Goal: Task Accomplishment & Management: Manage account settings

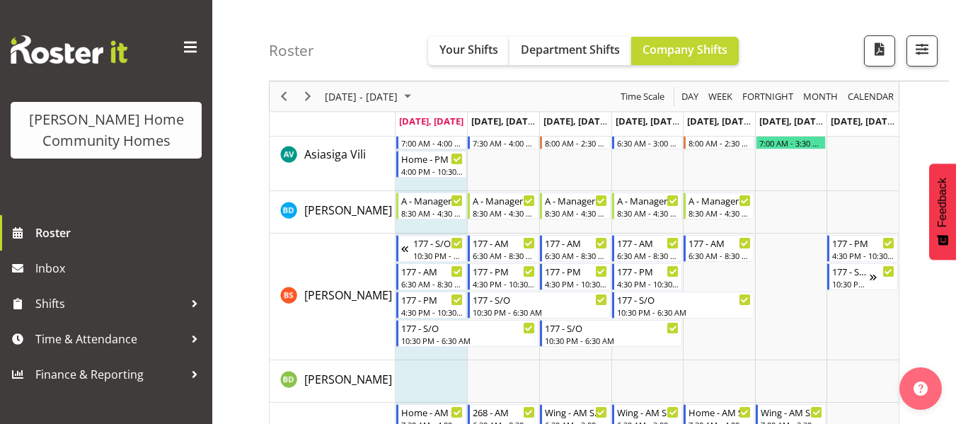
scroll to position [152, 0]
click at [303, 96] on span "Next" at bounding box center [307, 97] width 17 height 18
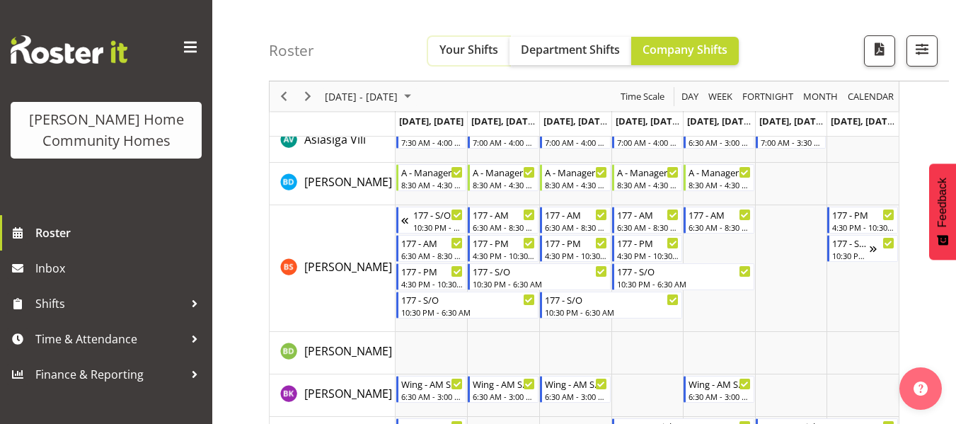
click at [472, 55] on span "Your Shifts" at bounding box center [469, 50] width 59 height 16
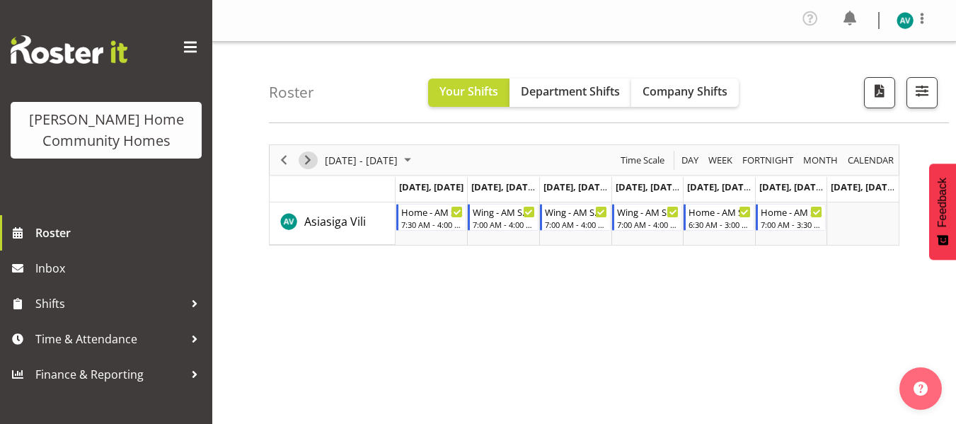
click at [305, 157] on span "Next" at bounding box center [307, 161] width 17 height 18
click at [305, 155] on span "Next" at bounding box center [307, 161] width 17 height 18
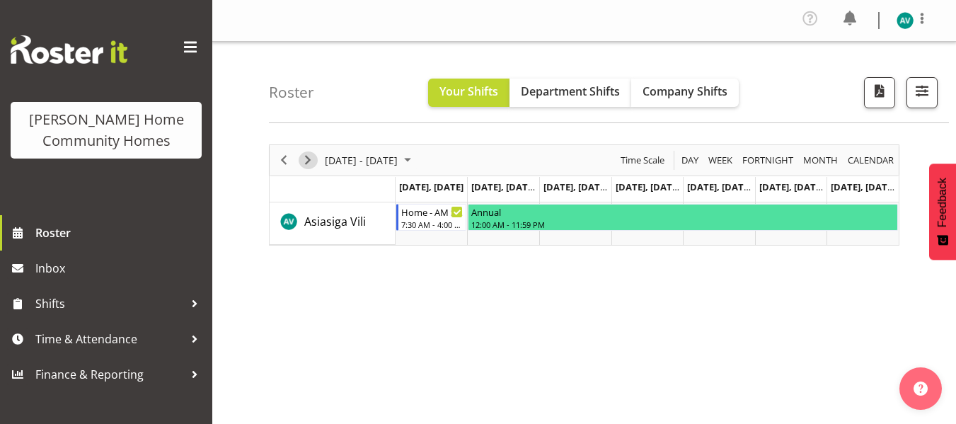
click at [312, 156] on span "Next" at bounding box center [307, 161] width 17 height 18
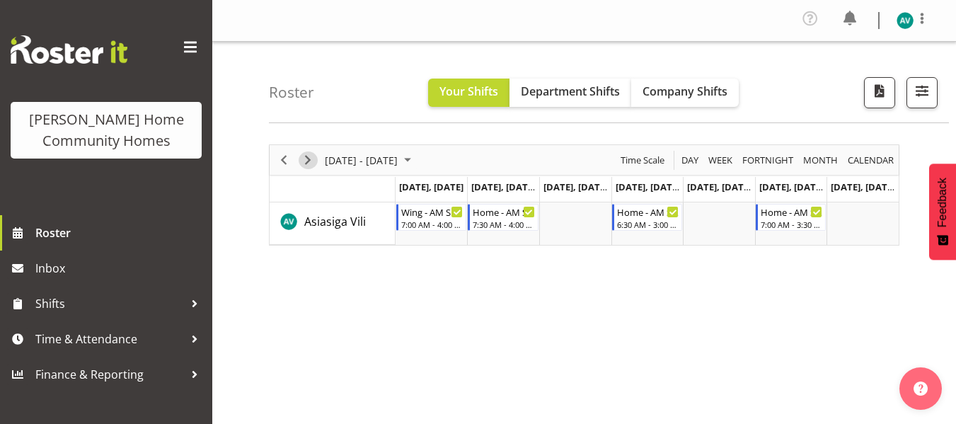
click at [302, 163] on span "Next" at bounding box center [307, 161] width 17 height 18
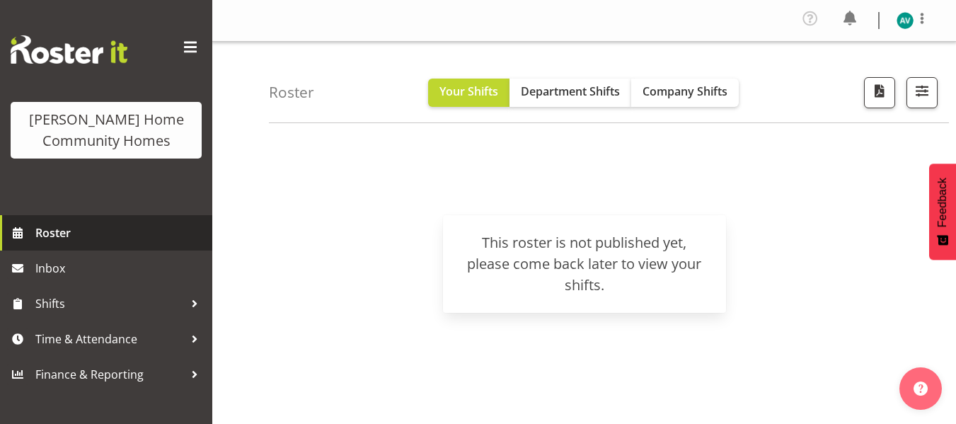
click at [86, 235] on span "Roster" at bounding box center [120, 232] width 170 height 21
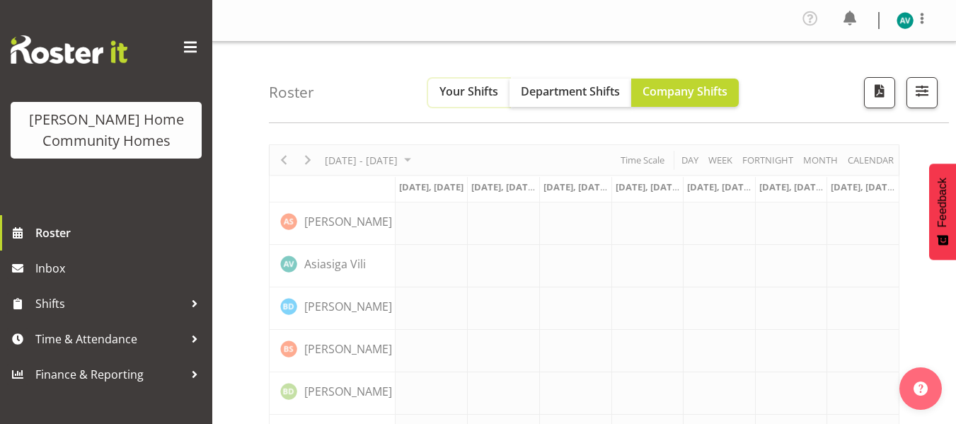
click at [476, 89] on span "Your Shifts" at bounding box center [469, 92] width 59 height 16
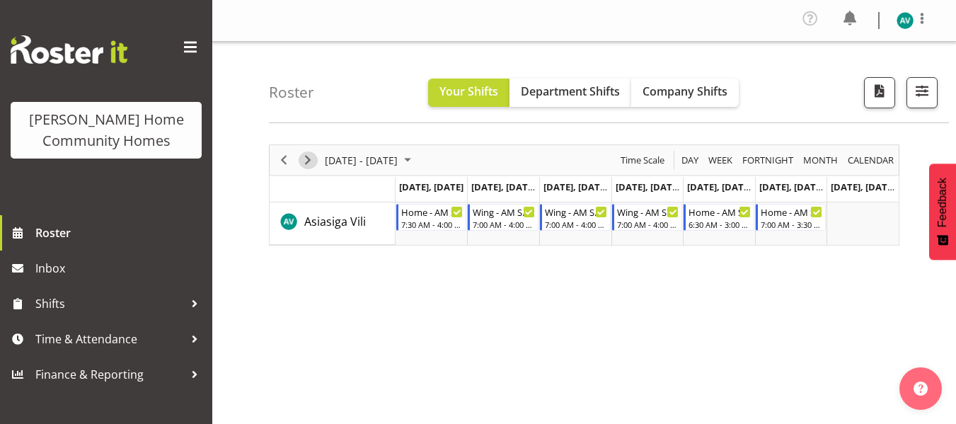
click at [302, 157] on span "Next" at bounding box center [307, 161] width 17 height 18
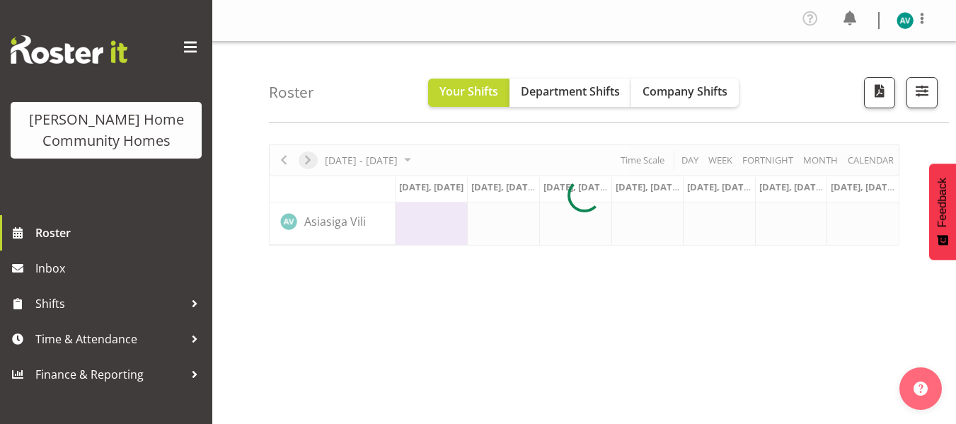
click at [302, 157] on div at bounding box center [584, 194] width 631 height 101
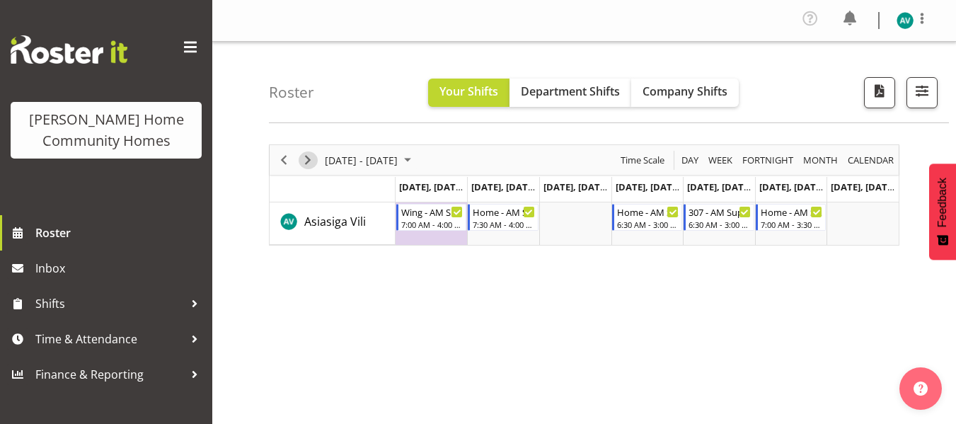
click at [308, 159] on span "Next" at bounding box center [307, 161] width 17 height 18
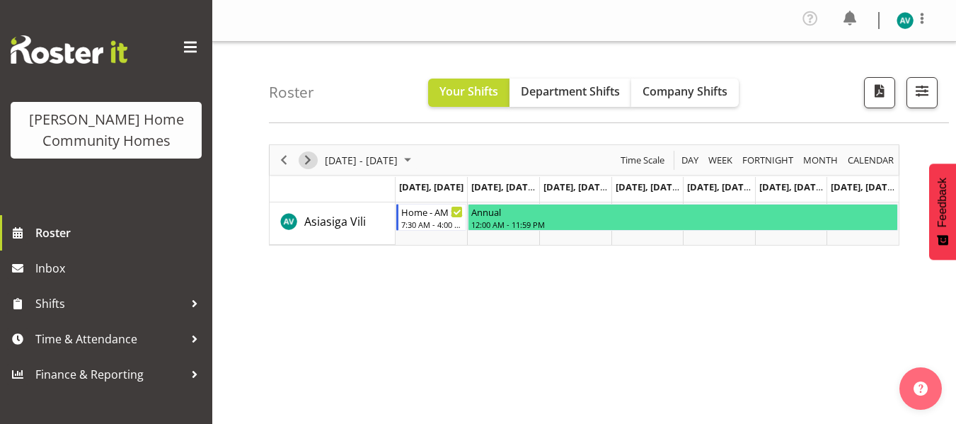
click at [309, 163] on span "Next" at bounding box center [307, 161] width 17 height 18
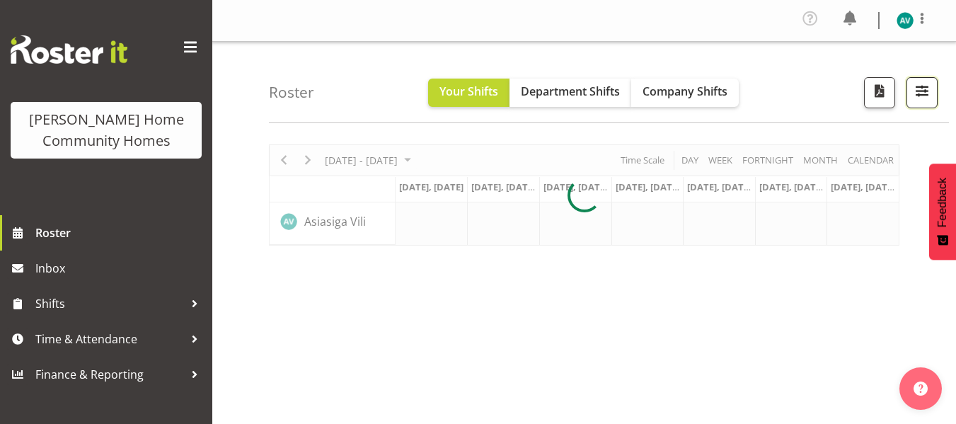
click at [920, 93] on span "button" at bounding box center [922, 90] width 18 height 18
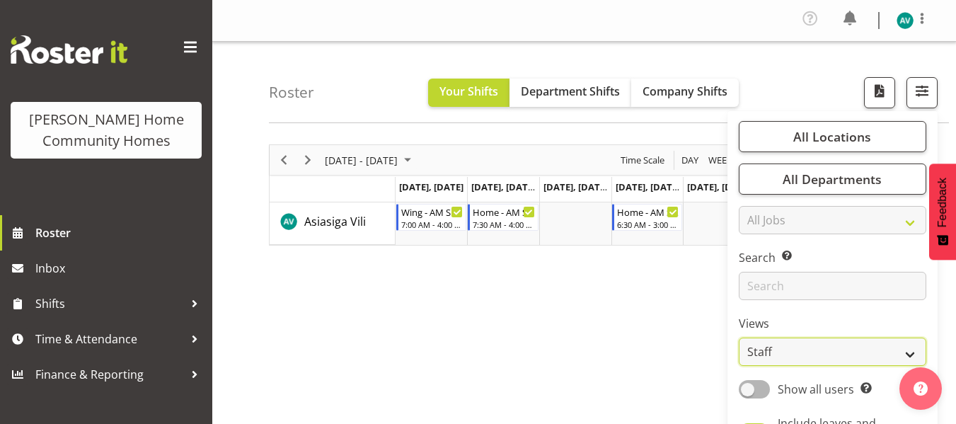
click at [797, 350] on select "Staff Role Shift - Horizontal Shift - Vertical Staff - Location" at bounding box center [833, 352] width 188 height 28
click at [740, 338] on select "Staff Role Shift - Horizontal Shift - Vertical Staff - Location" at bounding box center [833, 352] width 188 height 28
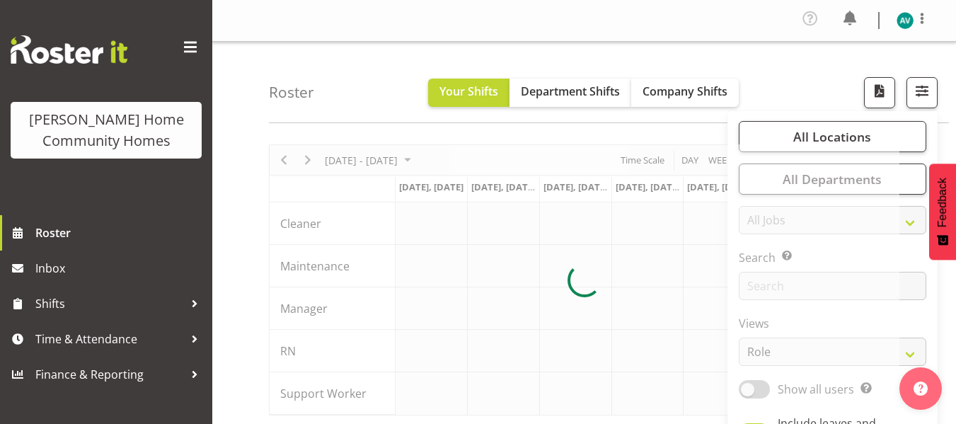
click at [806, 62] on div "Roster Your Shifts Department Shifts Company Shifts All Locations Clear 177 Hal…" at bounding box center [609, 82] width 680 height 81
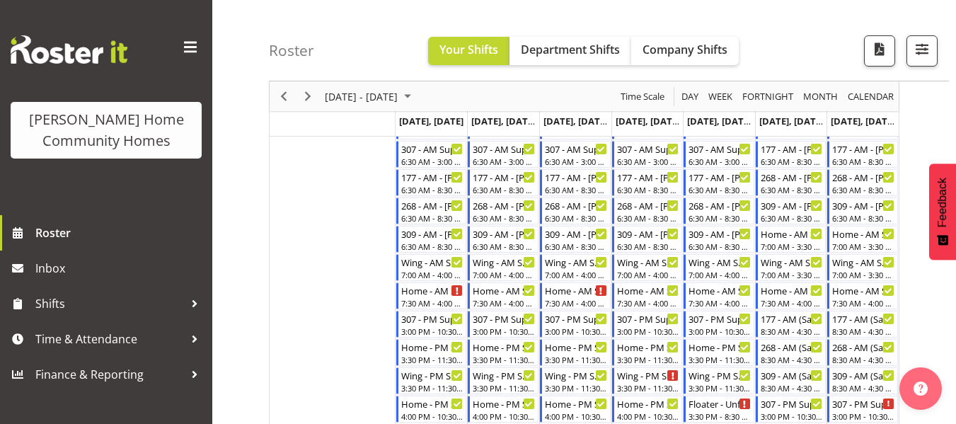
scroll to position [346, 0]
click at [575, 269] on div "7:00 AM - 4:00 PM" at bounding box center [576, 273] width 63 height 11
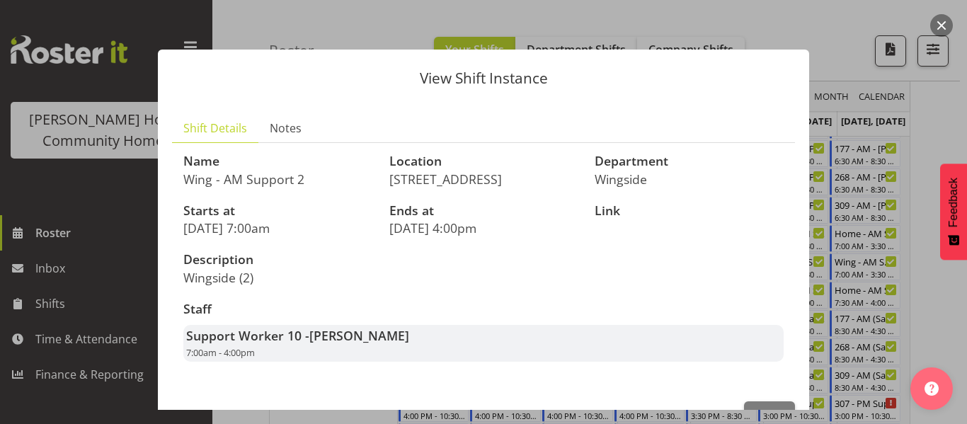
click at [930, 88] on div at bounding box center [483, 212] width 967 height 424
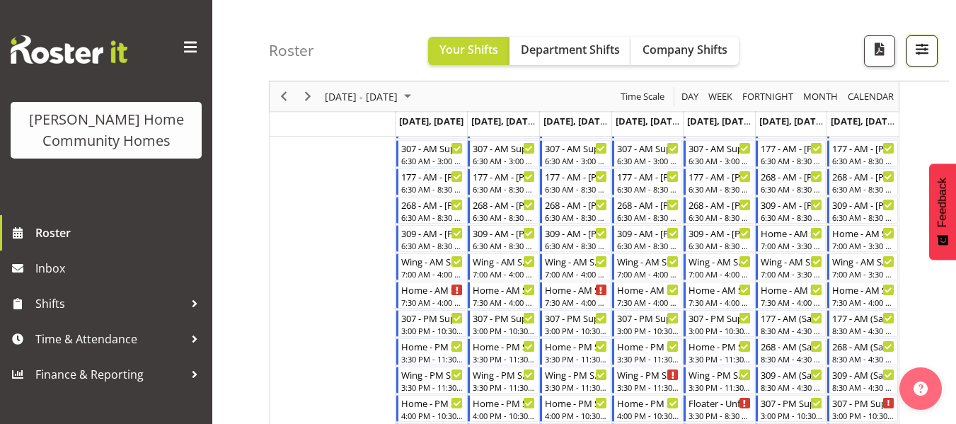
click at [925, 50] on span "button" at bounding box center [922, 49] width 18 height 18
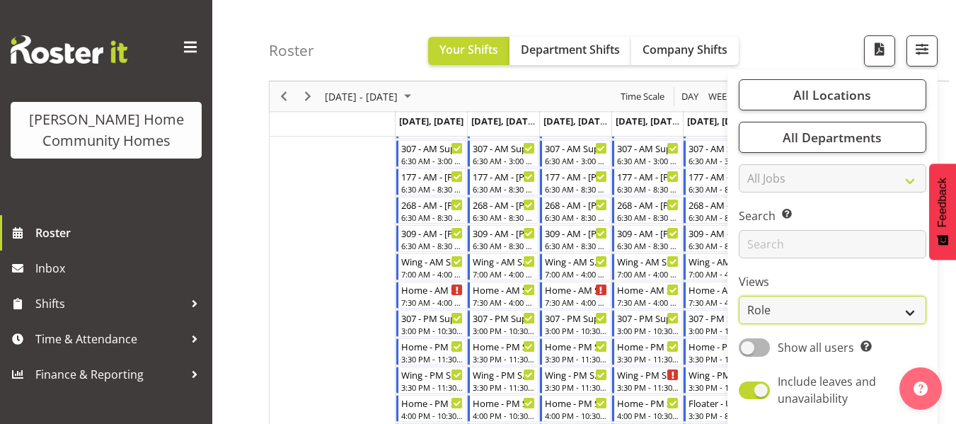
click at [767, 319] on select "Staff Role Shift - Horizontal Shift - Vertical Staff - Location" at bounding box center [833, 310] width 188 height 28
select select "staff"
click at [740, 296] on select "Staff Role Shift - Horizontal Shift - Vertical Staff - Location" at bounding box center [833, 310] width 188 height 28
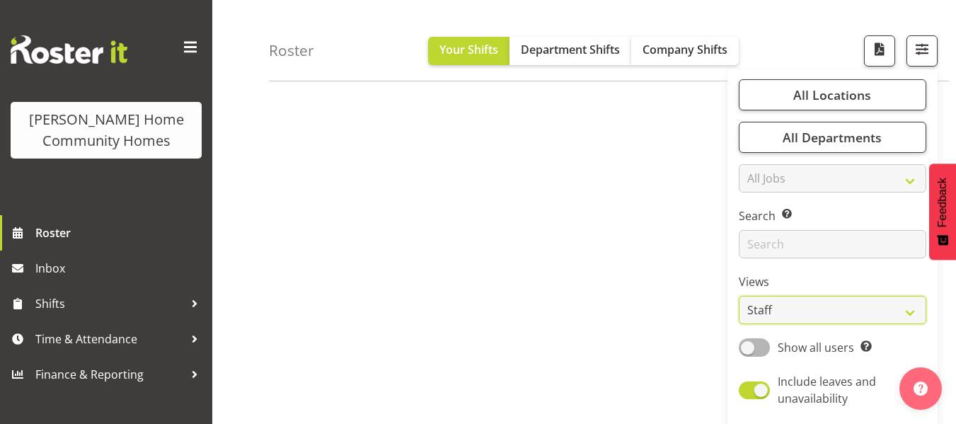
scroll to position [0, 0]
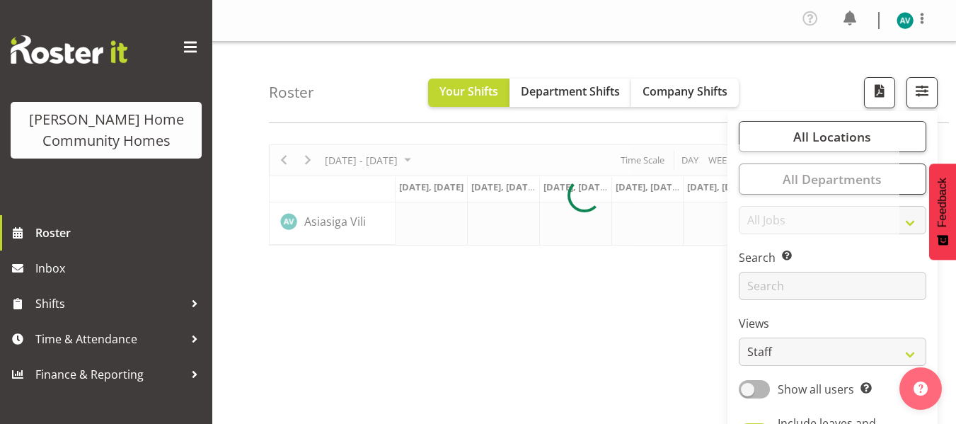
click at [804, 81] on div "Roster Your Shifts Department Shifts Company Shifts All Locations Clear 177 Hal…" at bounding box center [609, 82] width 680 height 81
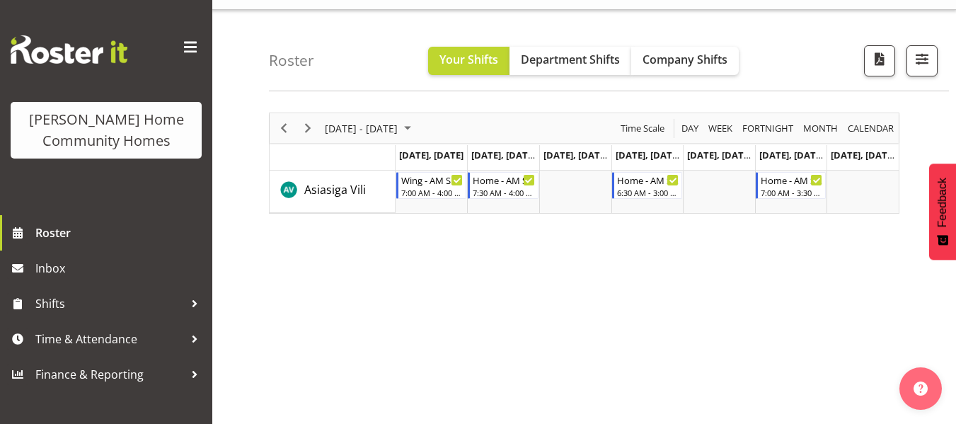
scroll to position [33, 0]
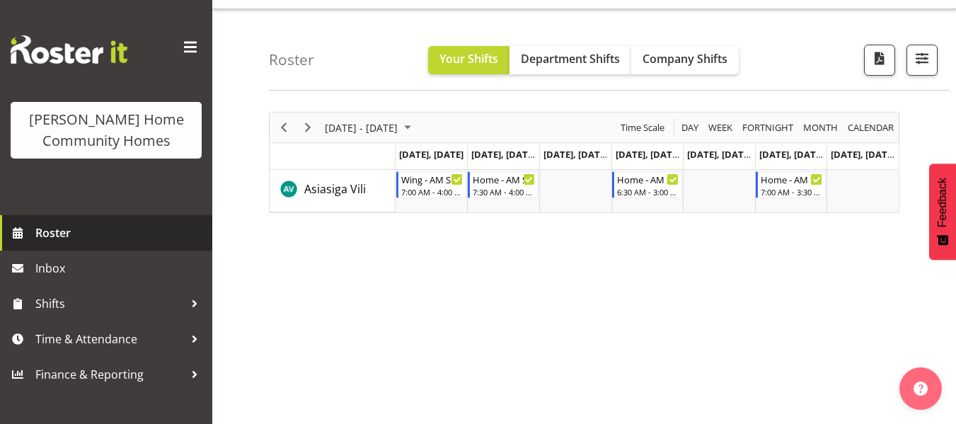
click at [96, 236] on span "Roster" at bounding box center [120, 232] width 170 height 21
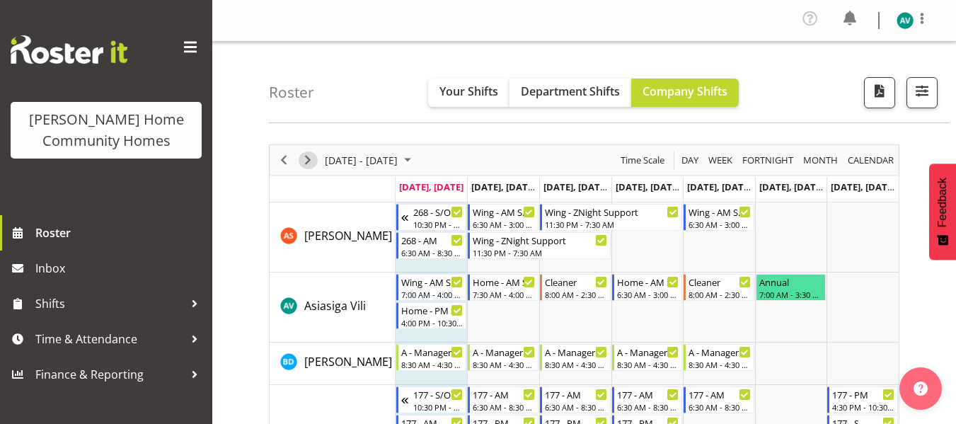
click at [312, 167] on span "Next" at bounding box center [307, 161] width 17 height 18
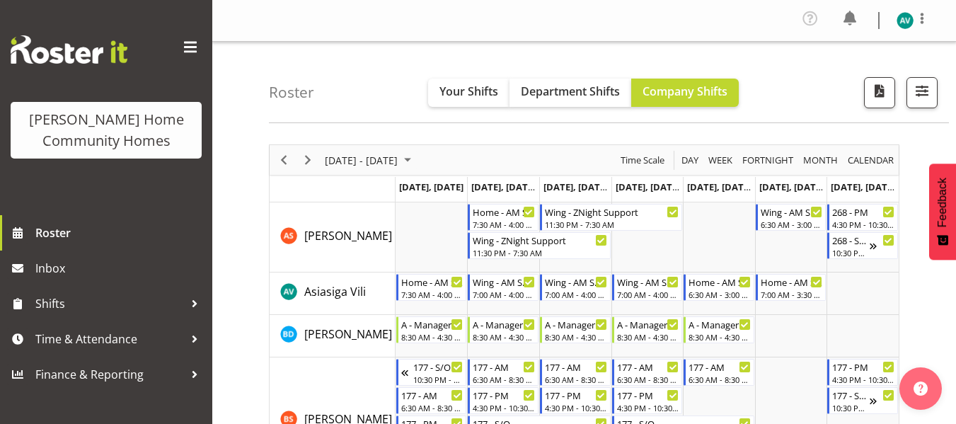
click at [302, 156] on span "Next" at bounding box center [307, 161] width 17 height 18
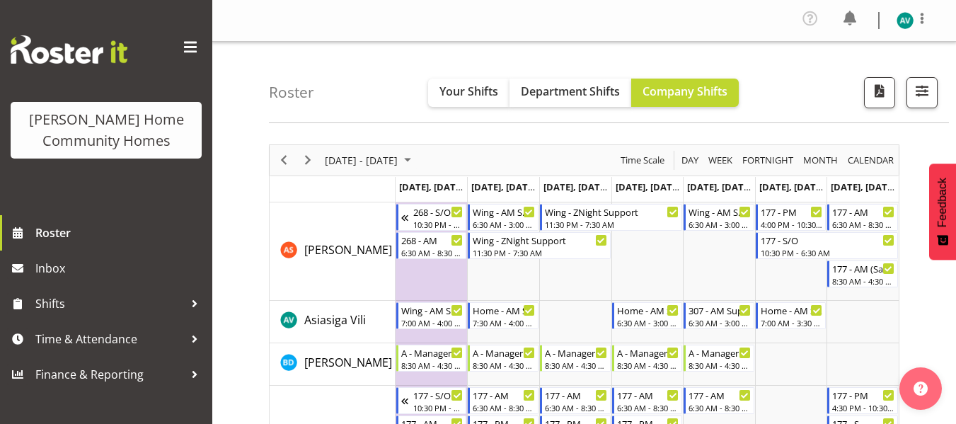
click at [307, 156] on span "Next" at bounding box center [307, 161] width 17 height 18
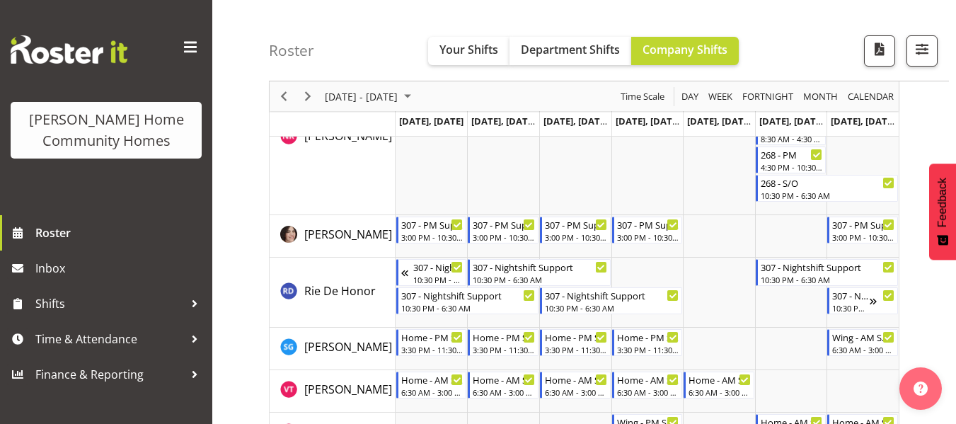
scroll to position [2017, 0]
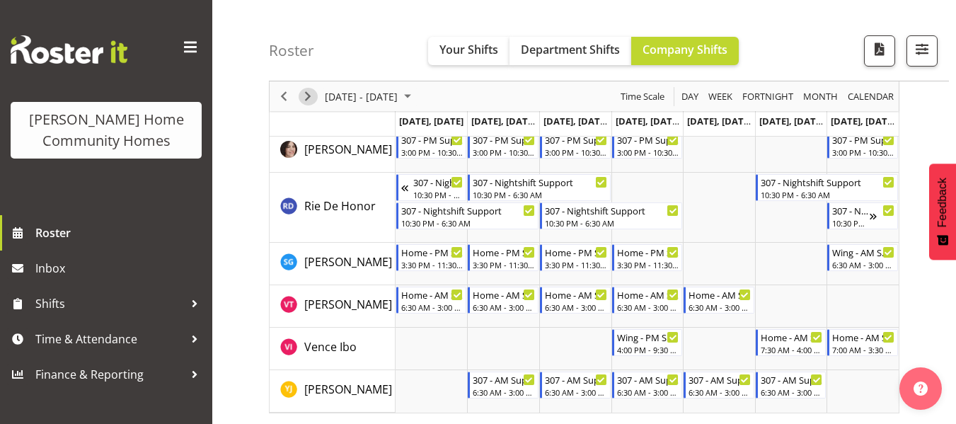
click at [308, 96] on span "Next" at bounding box center [307, 97] width 17 height 18
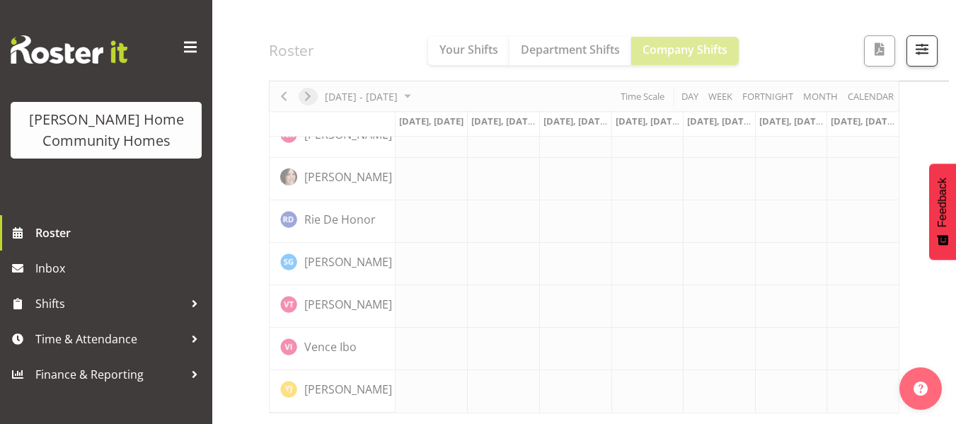
scroll to position [1149, 0]
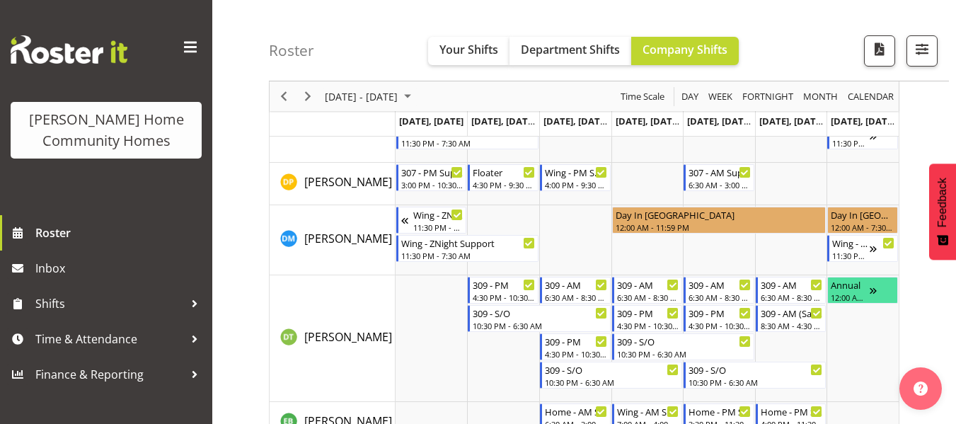
scroll to position [501, 0]
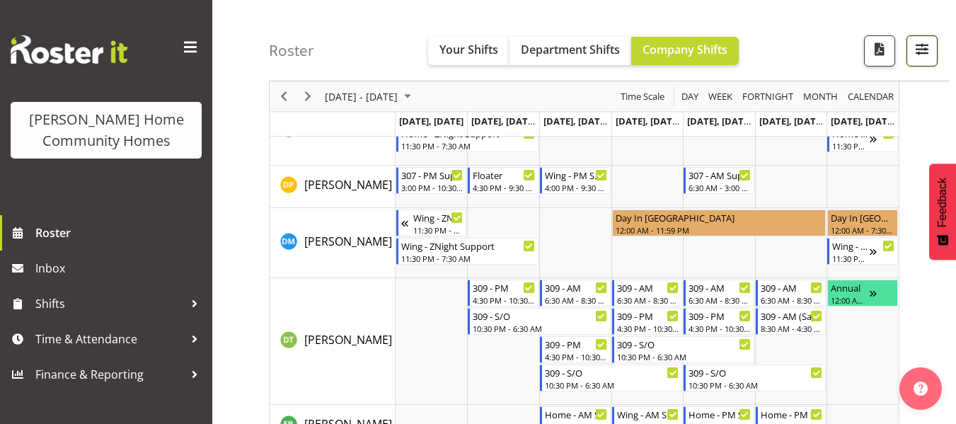
click at [924, 59] on span "button" at bounding box center [922, 53] width 5 height 17
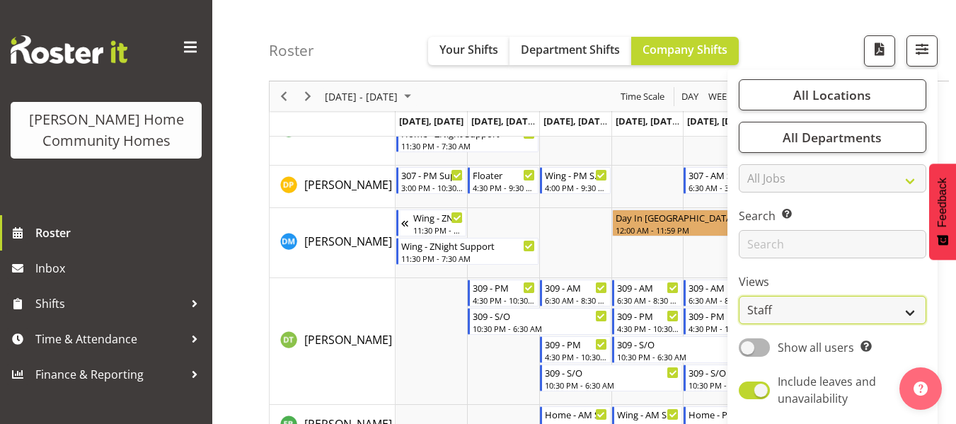
click at [775, 312] on select "Staff Role Shift - Horizontal Shift - Vertical Staff - Location" at bounding box center [833, 310] width 188 height 28
select select "role"
click at [740, 296] on select "Staff Role Shift - Horizontal Shift - Vertical Staff - Location" at bounding box center [833, 310] width 188 height 28
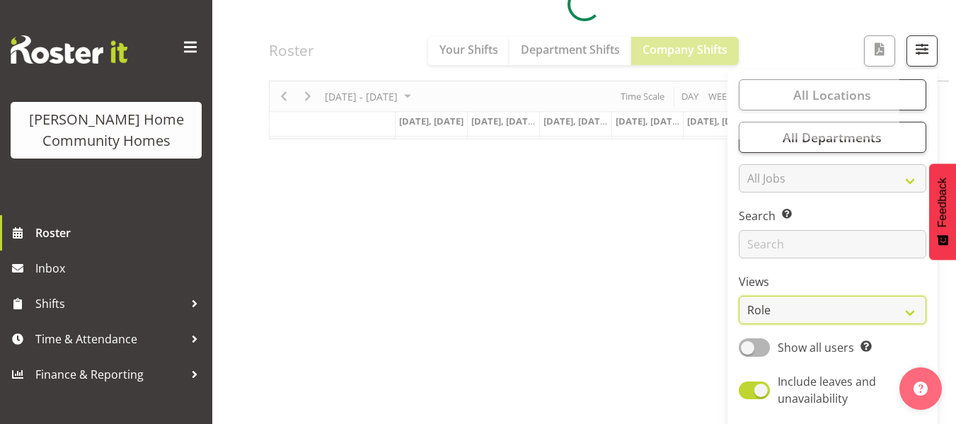
scroll to position [276, 0]
click at [802, 42] on div at bounding box center [584, 3] width 631 height 271
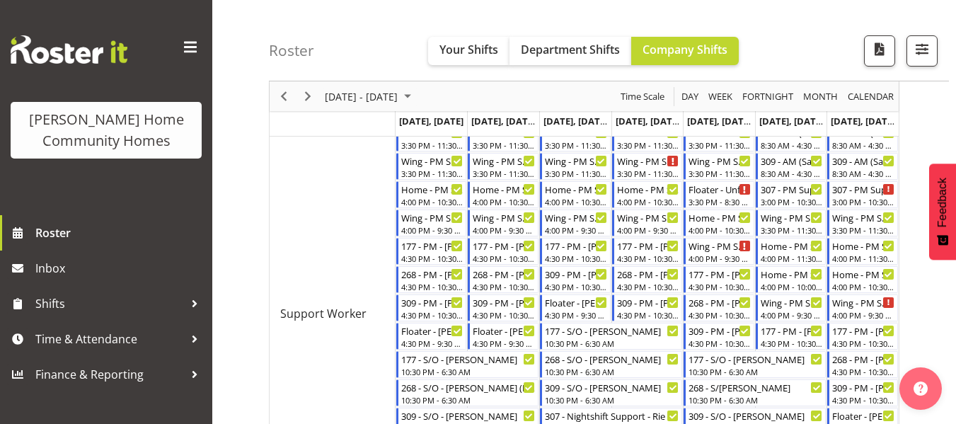
scroll to position [656, 0]
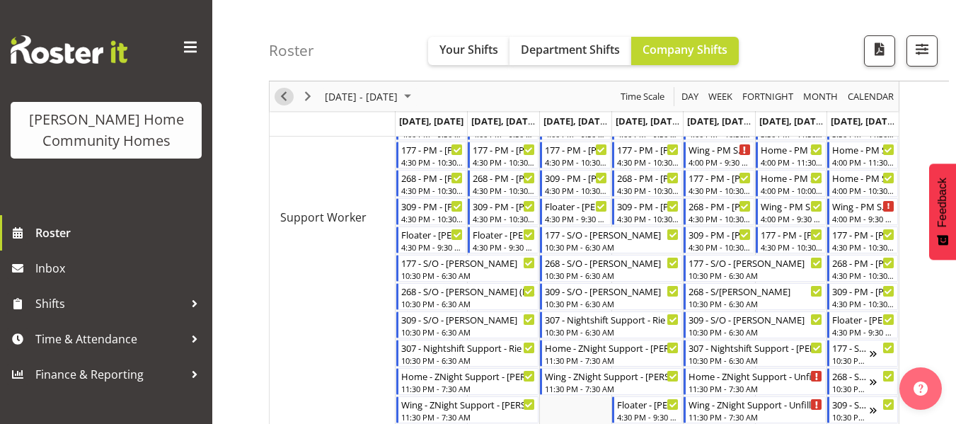
click at [284, 104] on span "Previous" at bounding box center [283, 97] width 17 height 18
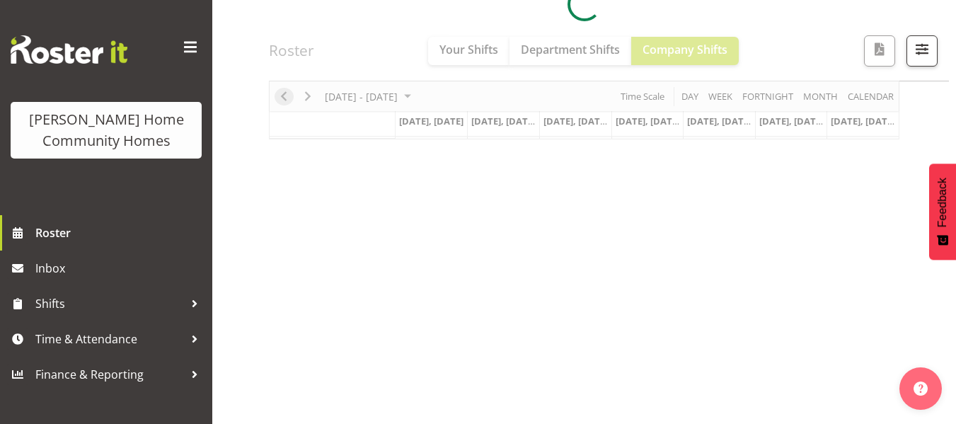
scroll to position [276, 0]
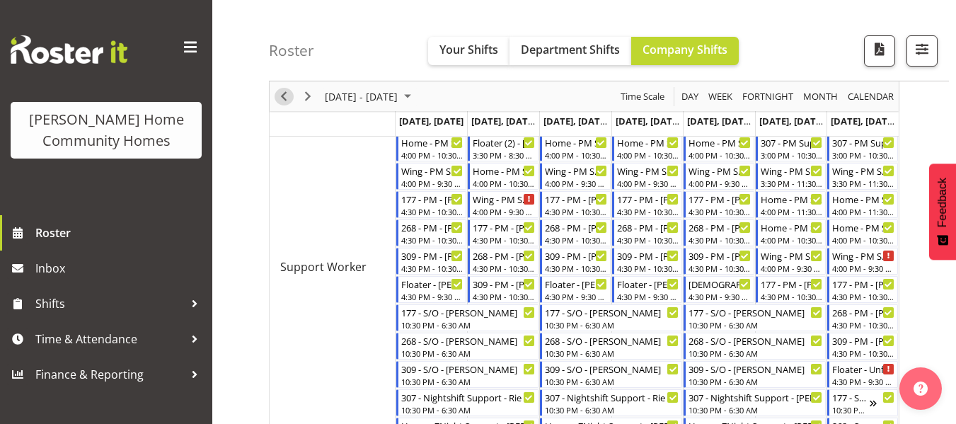
scroll to position [610, 0]
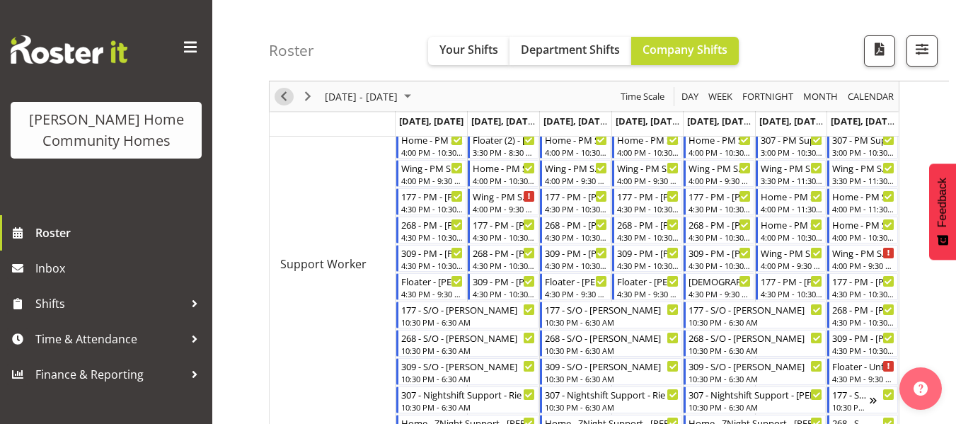
click at [281, 93] on span "Previous" at bounding box center [283, 97] width 17 height 18
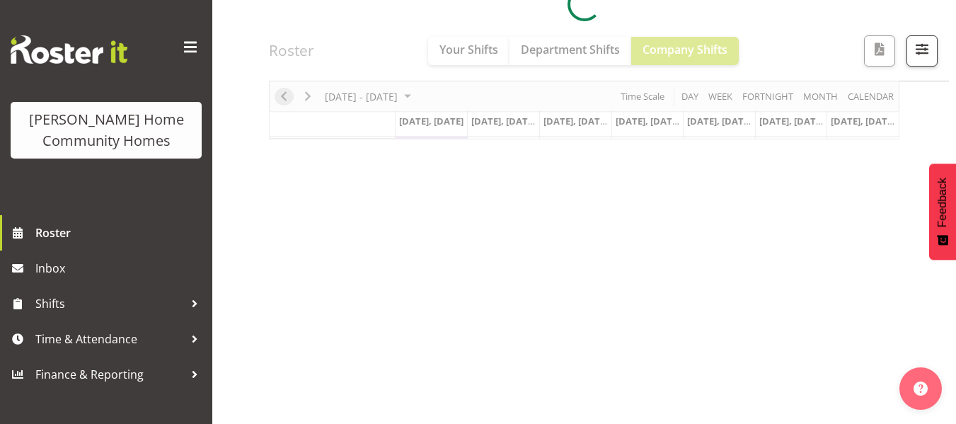
scroll to position [276, 0]
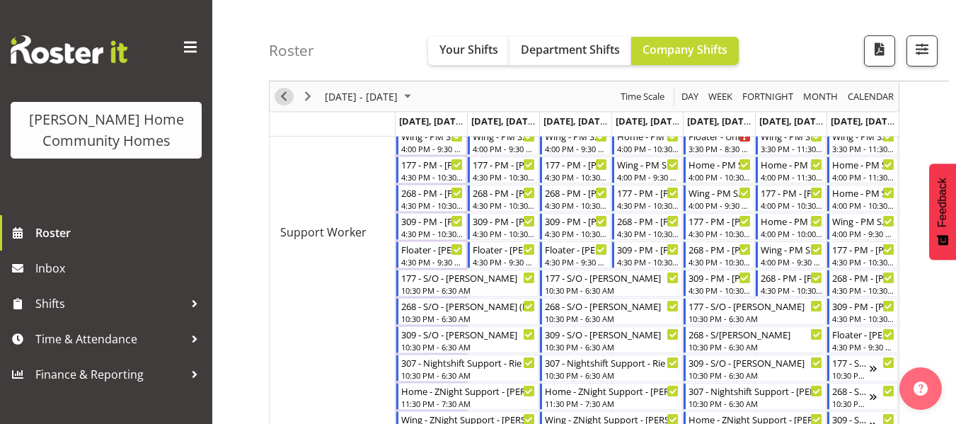
scroll to position [642, 0]
click at [281, 96] on span "Previous" at bounding box center [283, 97] width 17 height 18
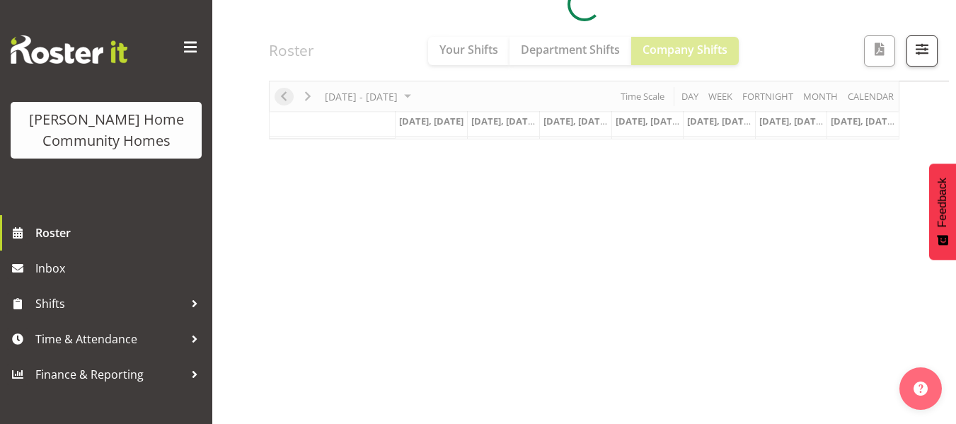
scroll to position [276, 0]
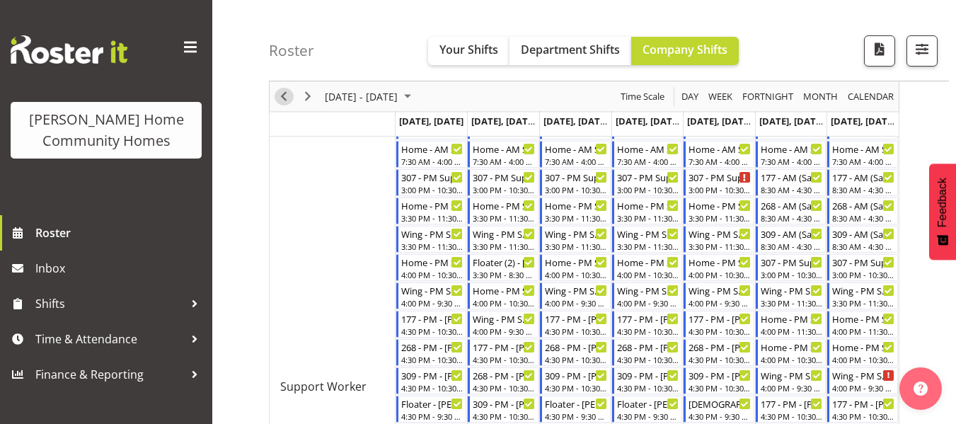
scroll to position [486, 0]
click at [285, 96] on span "Previous" at bounding box center [283, 97] width 17 height 18
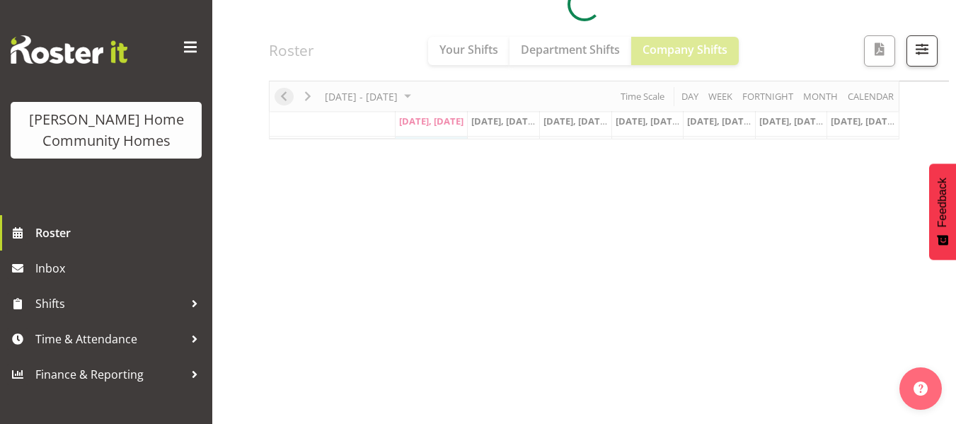
scroll to position [276, 0]
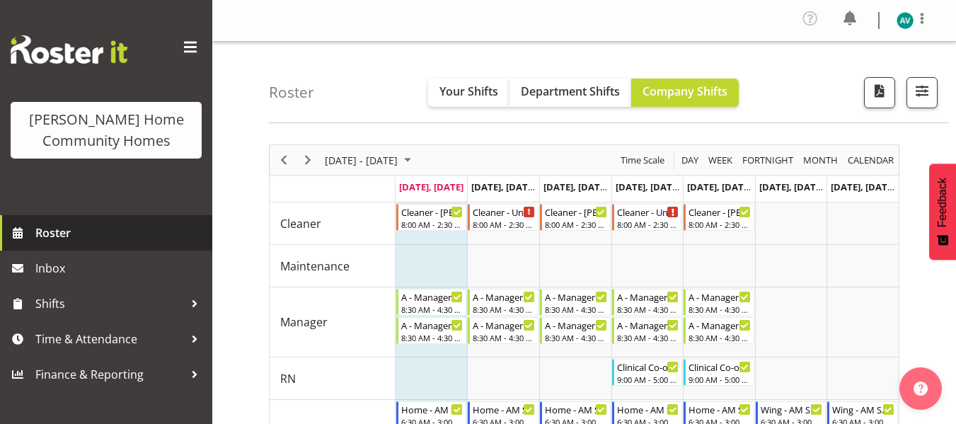
click at [140, 217] on link "Roster" at bounding box center [106, 232] width 212 height 35
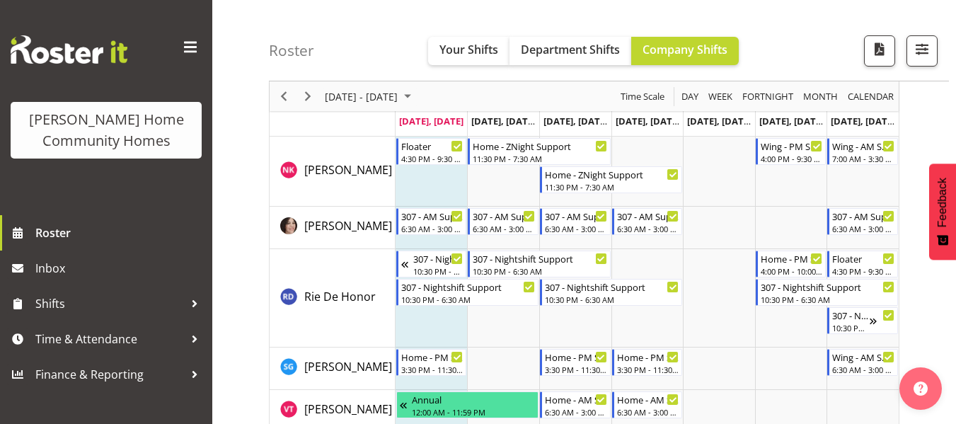
scroll to position [2128, 0]
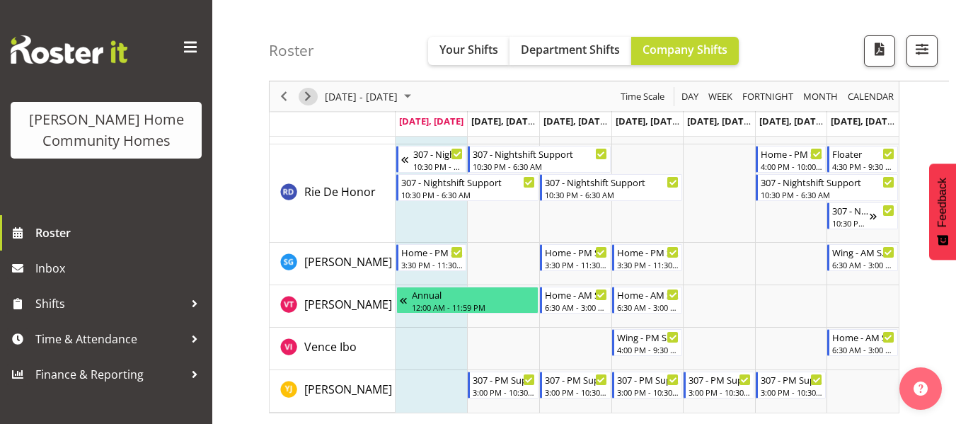
click at [304, 91] on span "Next" at bounding box center [307, 97] width 17 height 18
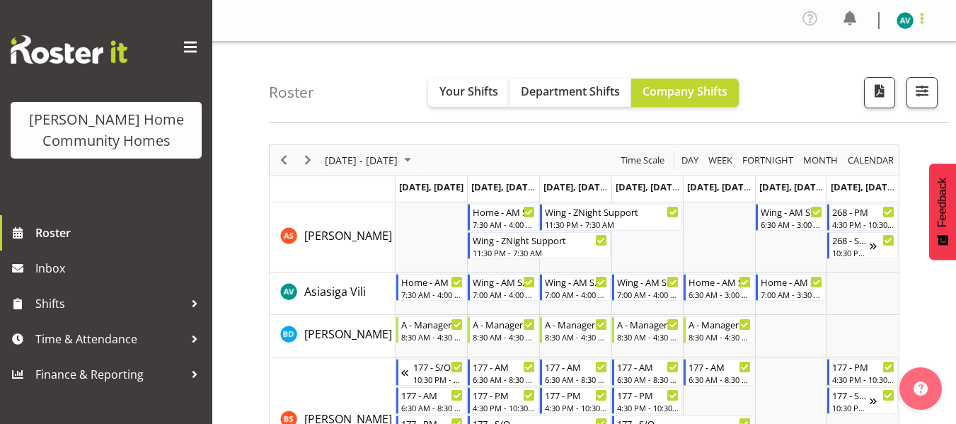
click at [921, 14] on span at bounding box center [922, 18] width 17 height 17
click at [850, 76] on link "Log Out" at bounding box center [863, 77] width 136 height 25
